Goal: Navigation & Orientation: Understand site structure

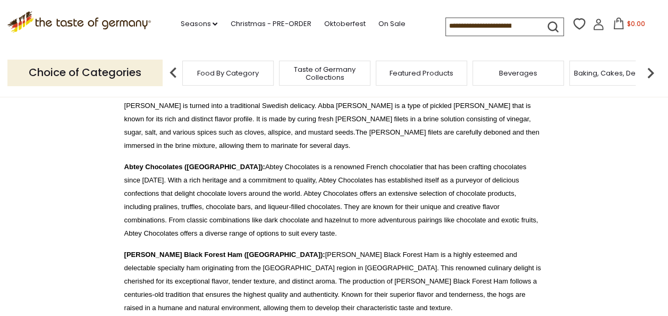
scroll to position [266, 0]
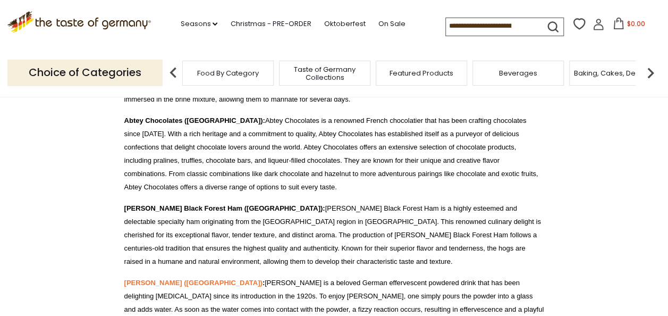
click at [339, 81] on span "Taste of Germany Collections" at bounding box center [324, 73] width 85 height 16
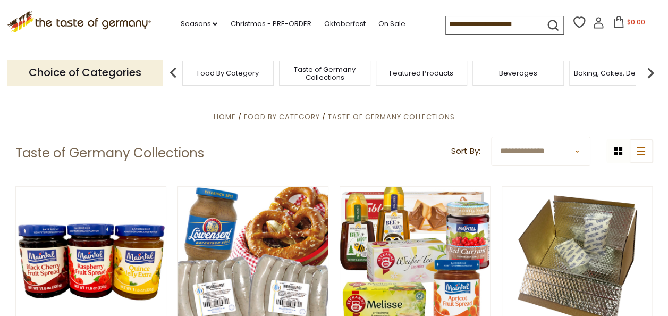
scroll to position [53, 0]
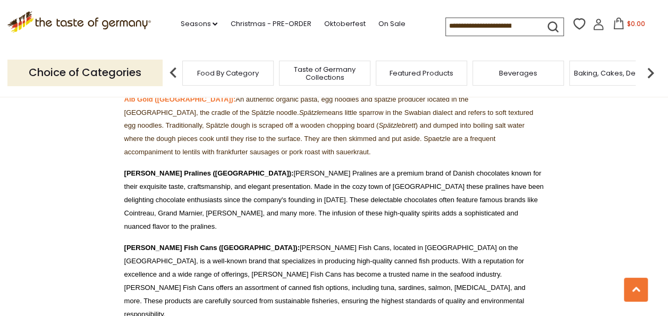
scroll to position [691, 0]
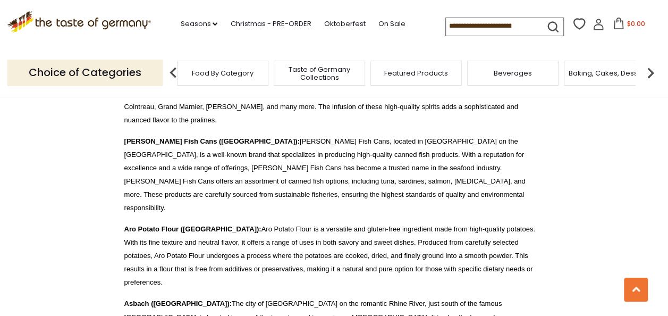
click at [229, 74] on span "Food By Category" at bounding box center [223, 73] width 62 height 8
